Goal: Information Seeking & Learning: Learn about a topic

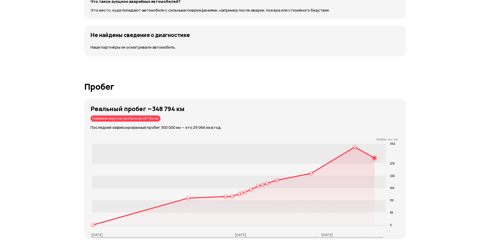
scroll to position [721, 0]
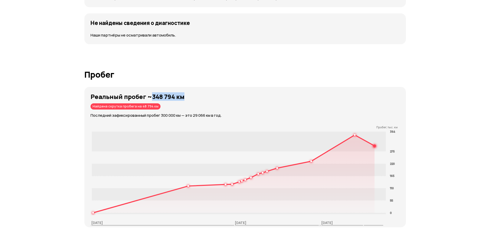
drag, startPoint x: 150, startPoint y: 98, endPoint x: 188, endPoint y: 97, distance: 37.9
click at [188, 97] on h3 "Реальный пробег ~348 794 км" at bounding box center [249, 96] width 316 height 7
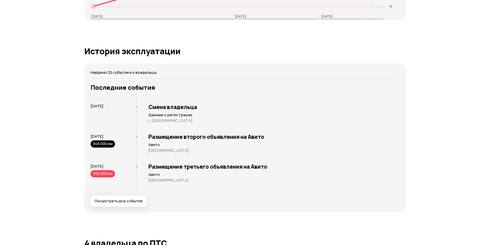
scroll to position [944, 0]
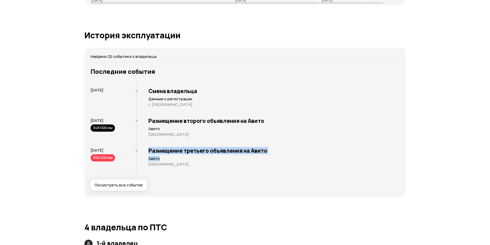
drag, startPoint x: 145, startPoint y: 150, endPoint x: 253, endPoint y: 157, distance: 108.6
click at [253, 157] on div "Размещение третьего объявления на Авито Авито [GEOGRAPHIC_DATA]" at bounding box center [268, 159] width 264 height 30
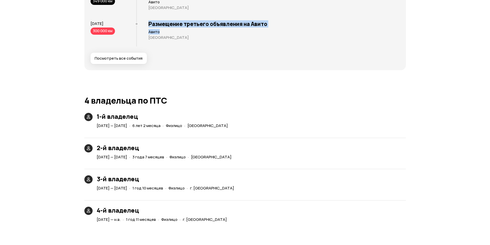
scroll to position [1021, 0]
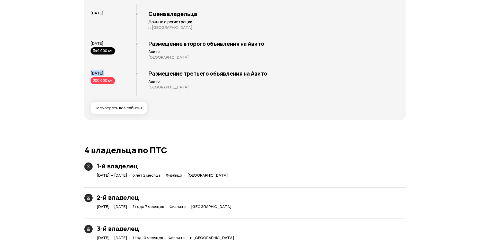
drag, startPoint x: 90, startPoint y: 74, endPoint x: 119, endPoint y: 80, distance: 30.1
click at [119, 80] on div "Найдено 32 события и 4 владельца. Последние события [DATE] Смена владельца Данн…" at bounding box center [245, 45] width 322 height 150
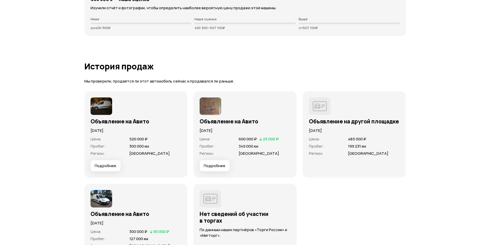
scroll to position [1433, 0]
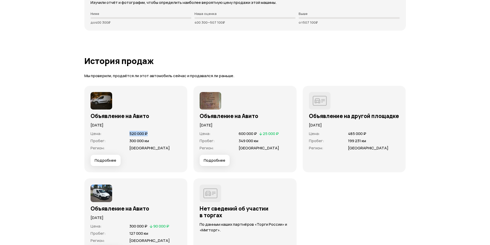
drag, startPoint x: 129, startPoint y: 134, endPoint x: 163, endPoint y: 136, distance: 33.8
click at [163, 136] on div "Цена : 520 000 ₽" at bounding box center [136, 133] width 91 height 5
drag, startPoint x: 131, startPoint y: 142, endPoint x: 158, endPoint y: 144, distance: 27.4
click at [158, 144] on dl "Цена : 520 000 ₽ Пробег : 300 000 км Регион : [GEOGRAPHIC_DATA]" at bounding box center [136, 141] width 91 height 20
click at [169, 146] on span "[GEOGRAPHIC_DATA]" at bounding box center [156, 148] width 52 height 5
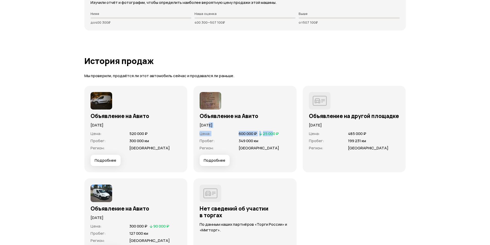
drag, startPoint x: 208, startPoint y: 127, endPoint x: 273, endPoint y: 133, distance: 65.4
click at [274, 133] on div "Объявление на Авито [DATE] Цена : 600 000 ₽   25 000 ₽ Пробег : 349 000 км Реги…" at bounding box center [245, 129] width 91 height 74
click at [270, 149] on span "[GEOGRAPHIC_DATA]" at bounding box center [265, 148] width 52 height 5
drag, startPoint x: 239, startPoint y: 140, endPoint x: 268, endPoint y: 143, distance: 28.7
click at [268, 143] on span "349 000 км" at bounding box center [265, 141] width 52 height 5
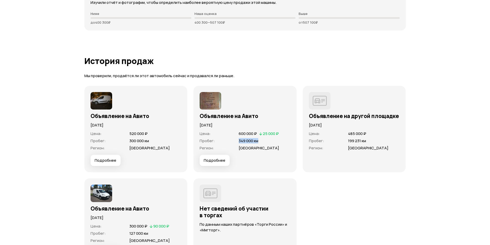
click at [277, 142] on span "349 000 км" at bounding box center [265, 141] width 52 height 5
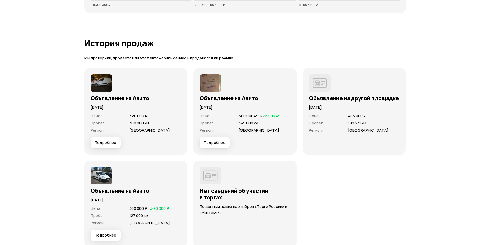
scroll to position [1459, 0]
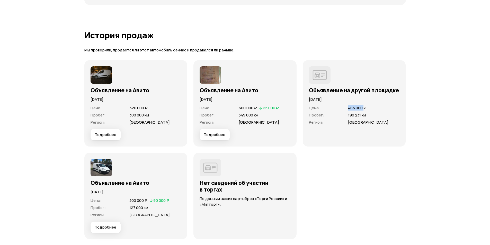
drag, startPoint x: 348, startPoint y: 110, endPoint x: 366, endPoint y: 110, distance: 17.5
click at [365, 110] on span "485 000 ₽" at bounding box center [357, 107] width 18 height 5
drag, startPoint x: 356, startPoint y: 115, endPoint x: 377, endPoint y: 113, distance: 21.0
click at [372, 115] on span "199 231 км" at bounding box center [374, 115] width 52 height 5
drag, startPoint x: 335, startPoint y: 100, endPoint x: 342, endPoint y: 102, distance: 6.6
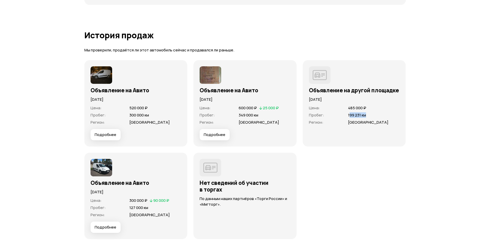
click at [341, 102] on p "[DATE]" at bounding box center [354, 100] width 91 height 6
click at [332, 125] on span "Регион :" at bounding box center [327, 122] width 36 height 5
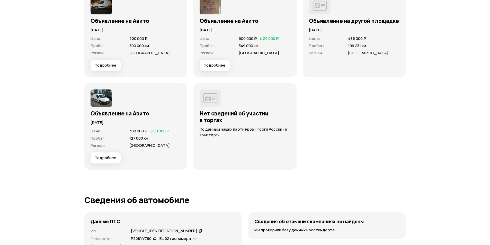
scroll to position [1562, 0]
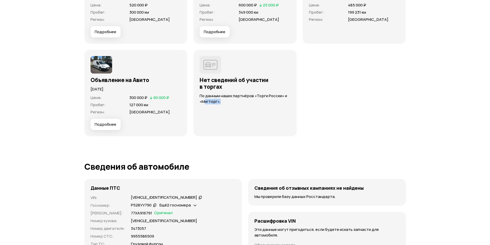
drag, startPoint x: 205, startPoint y: 99, endPoint x: 339, endPoint y: 116, distance: 134.9
click at [339, 116] on div "Объявление на Авито [DATE] Цена : 520 000 ₽ Пробег : 300 000 км Регион : [GEOGR…" at bounding box center [245, 46] width 322 height 179
drag, startPoint x: 304, startPoint y: 142, endPoint x: 296, endPoint y: 138, distance: 9.1
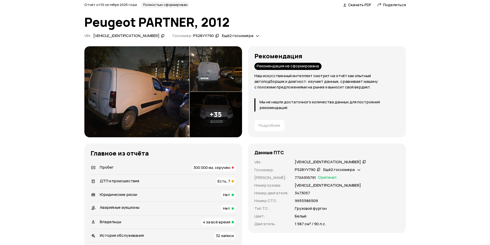
scroll to position [0, 0]
